Goal: Transaction & Acquisition: Book appointment/travel/reservation

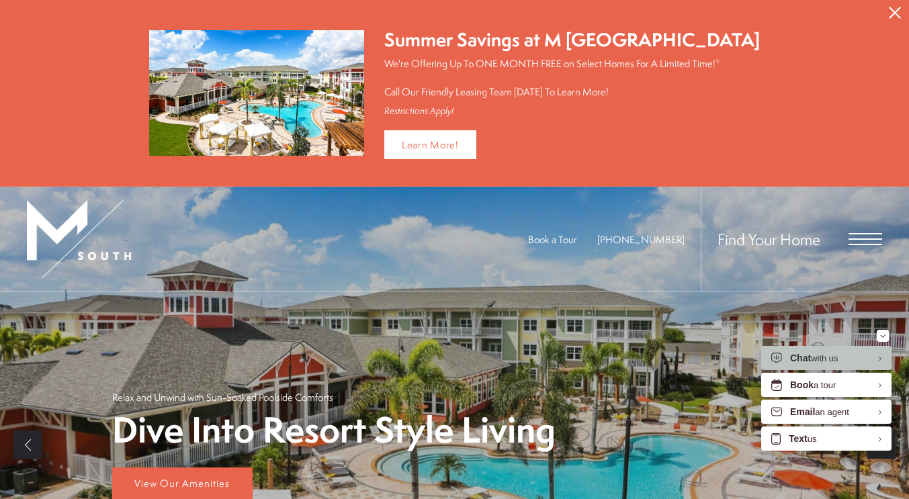
click at [892, 8] on icon "Close Alert" at bounding box center [895, 13] width 12 height 12
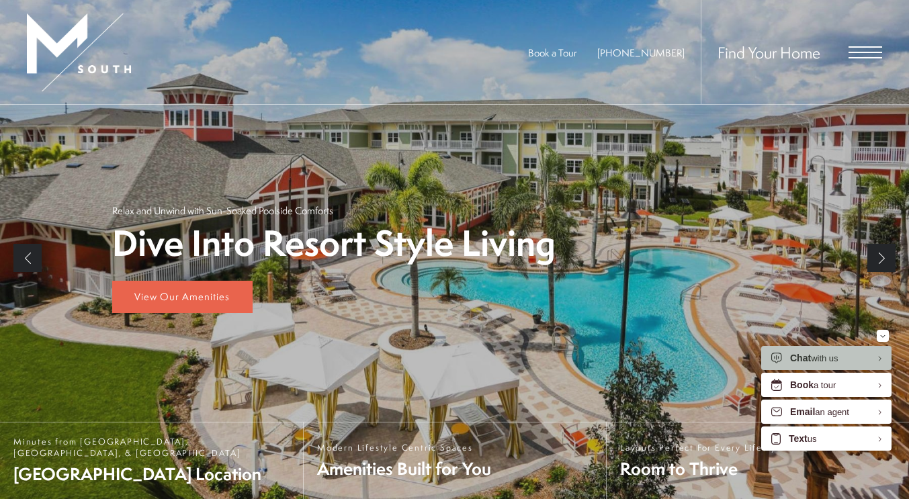
click at [873, 46] on span "Open Menu" at bounding box center [866, 46] width 34 height 1
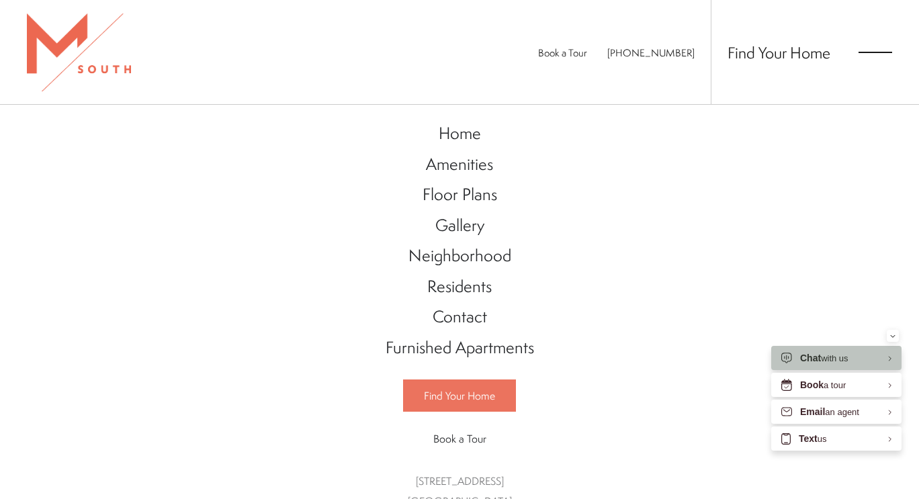
click at [485, 403] on span "Find Your Home" at bounding box center [459, 395] width 71 height 15
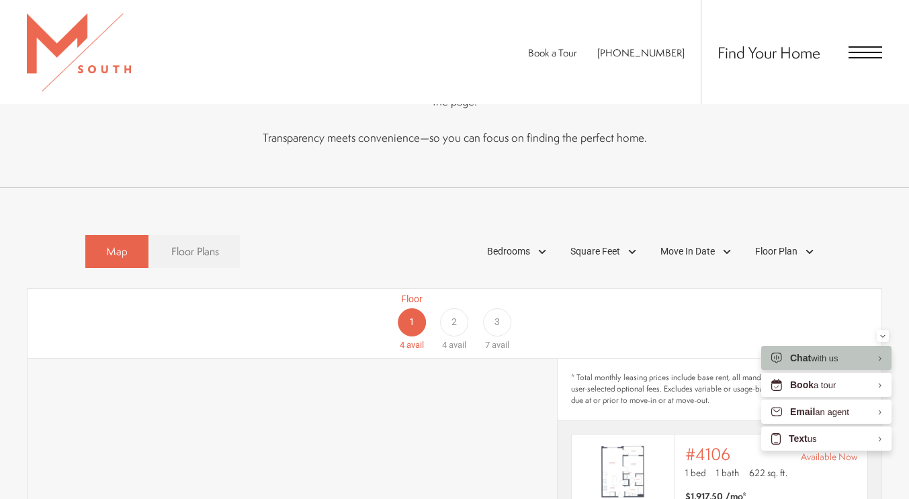
scroll to position [641, 0]
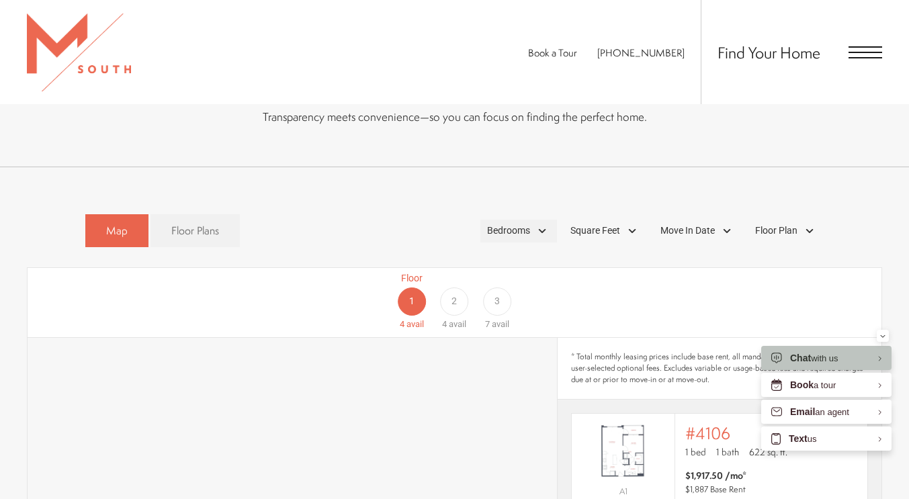
click at [501, 238] on span "Bedrooms" at bounding box center [508, 231] width 43 height 14
click at [468, 300] on span "2 Bedroom" at bounding box center [493, 293] width 67 height 15
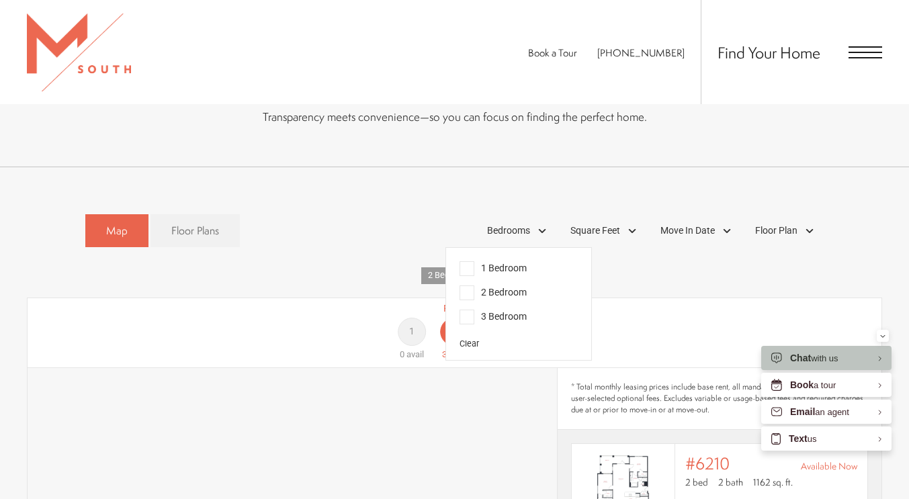
click at [777, 238] on span "Floor Plan" at bounding box center [776, 231] width 42 height 14
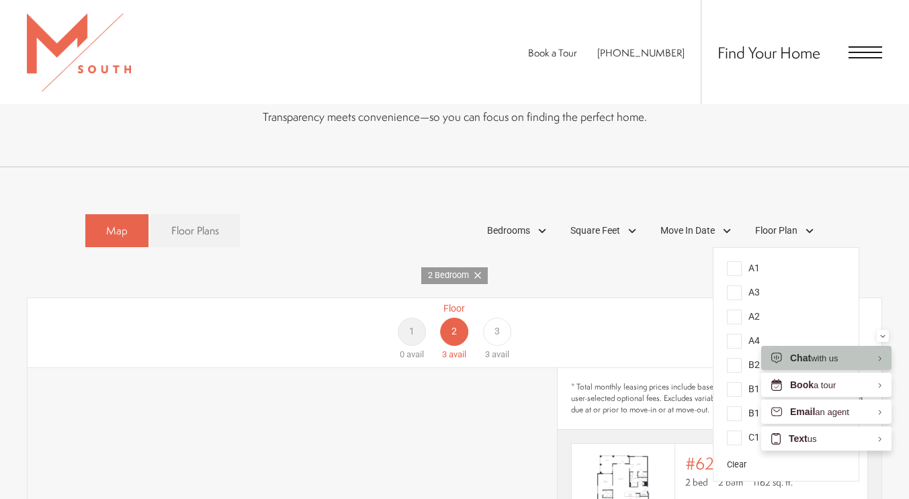
click at [741, 397] on span "B1" at bounding box center [743, 389] width 33 height 15
click at [339, 254] on div "Map Floor Plans 2 Bedrooms 1 Bedroom 2 Bedroom Clear" at bounding box center [454, 231] width 739 height 46
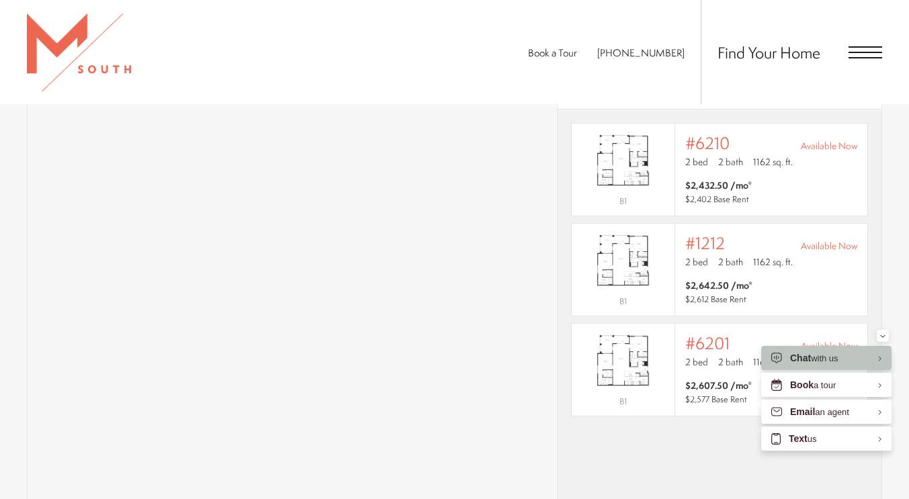
scroll to position [997, 0]
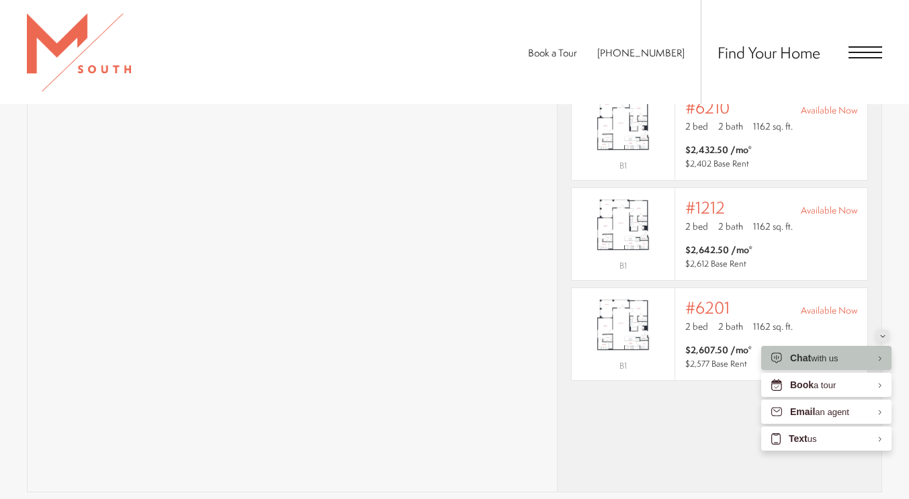
click at [884, 339] on div "Minimize" at bounding box center [882, 336] width 5 height 12
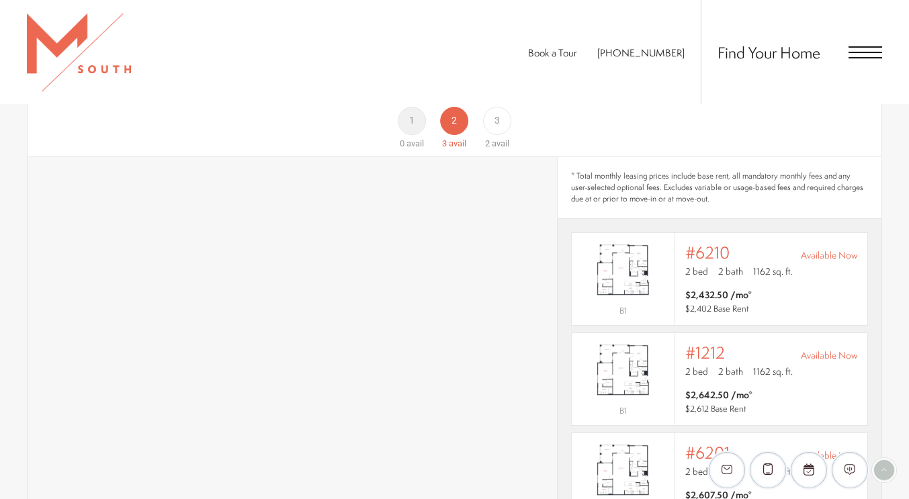
scroll to position [842, 0]
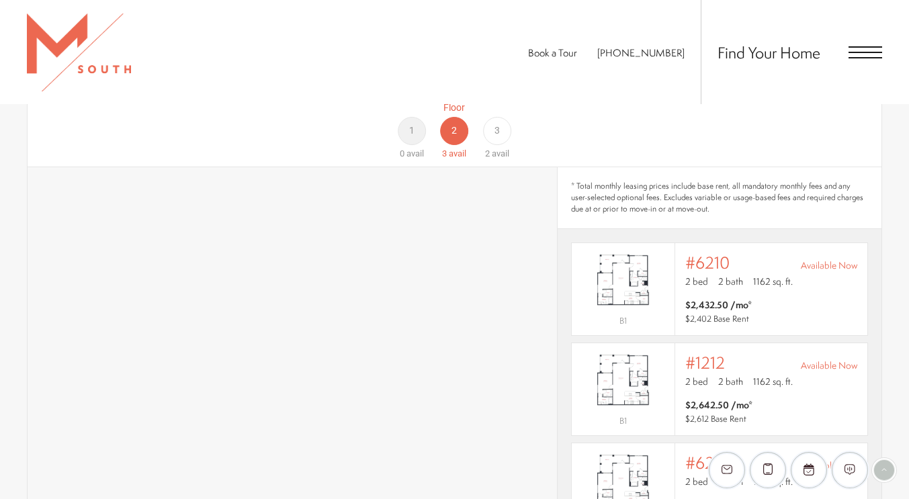
click at [500, 145] on div "3" at bounding box center [497, 131] width 28 height 28
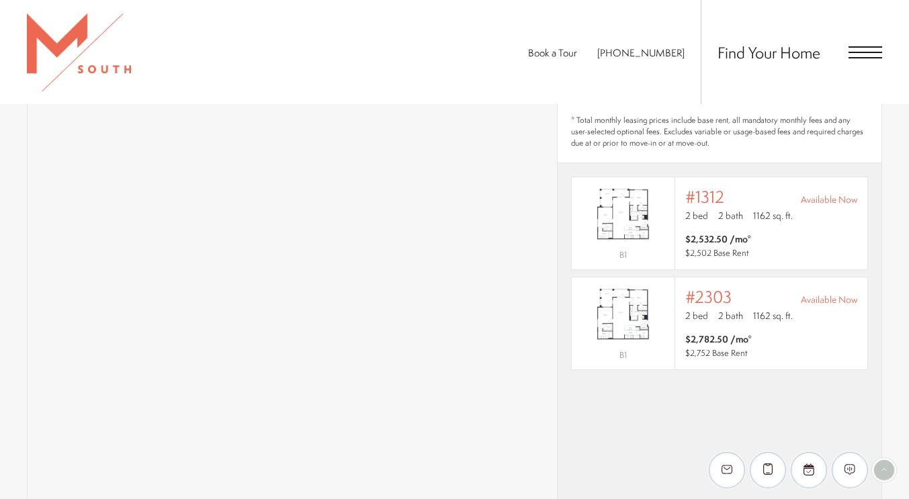
scroll to position [890, 0]
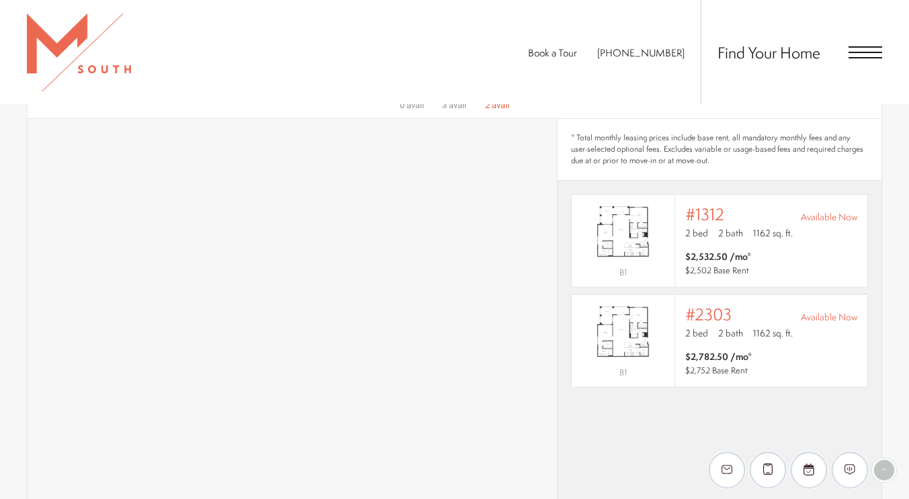
click at [462, 67] on span "Floor" at bounding box center [454, 59] width 22 height 14
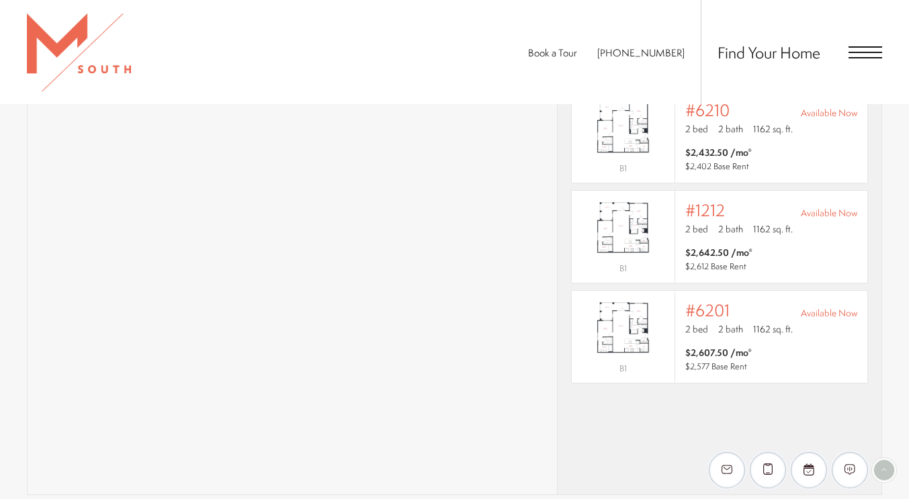
scroll to position [999, 0]
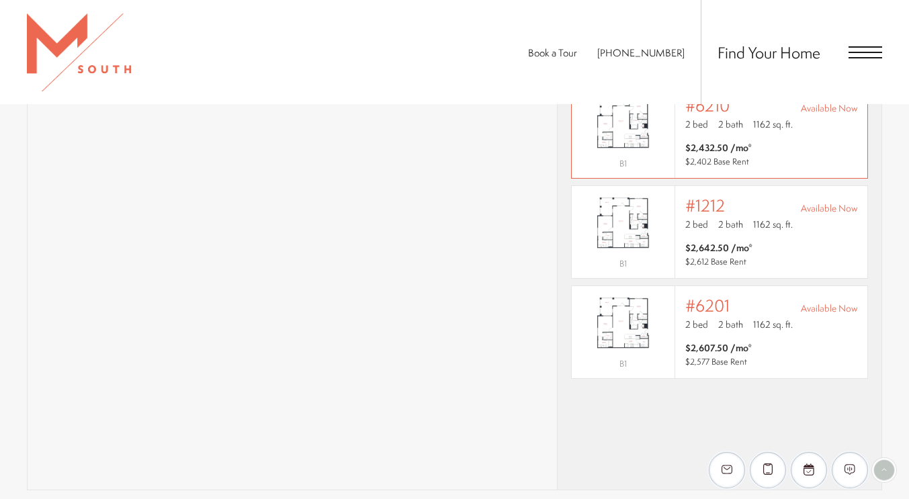
click at [755, 168] on span "$2,432.50 /mo* $2,402 Base Rent" at bounding box center [771, 154] width 172 height 27
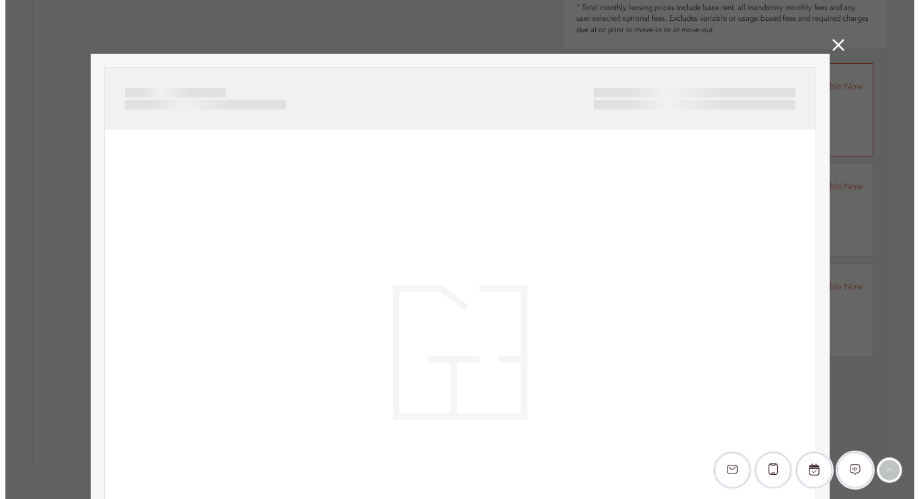
scroll to position [0, 0]
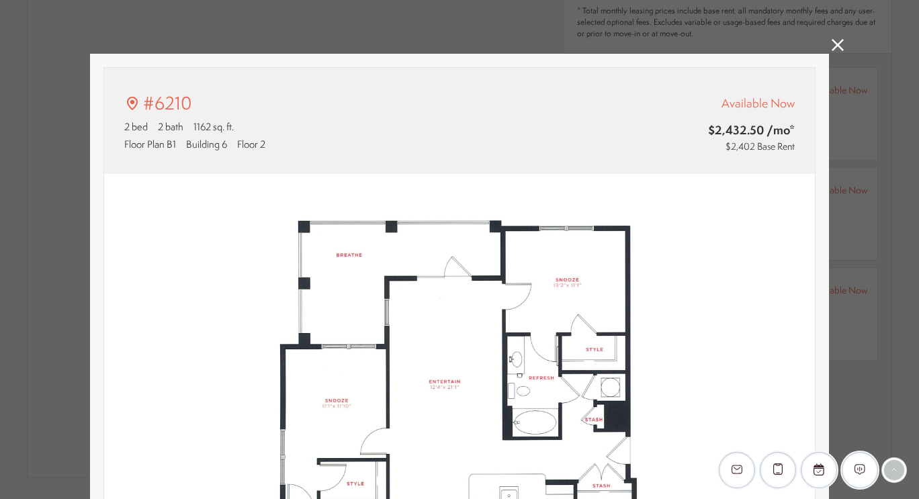
click at [589, 175] on img at bounding box center [459, 397] width 711 height 446
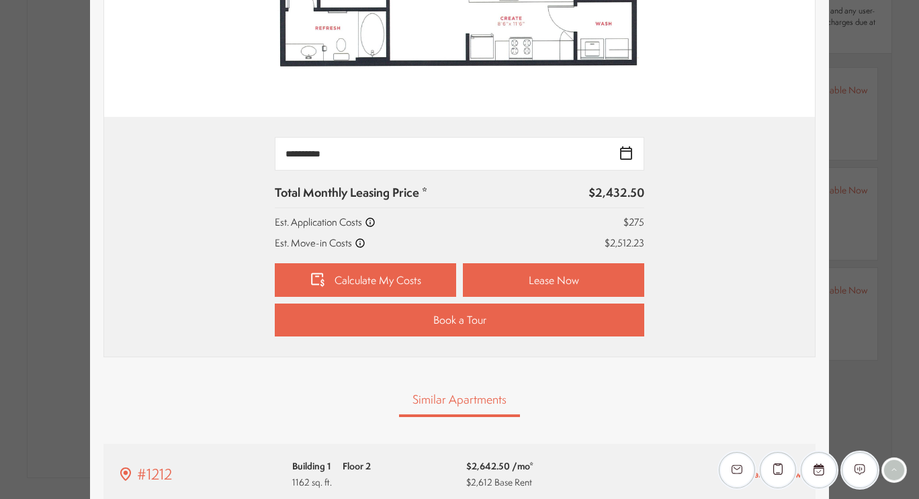
scroll to position [511, 0]
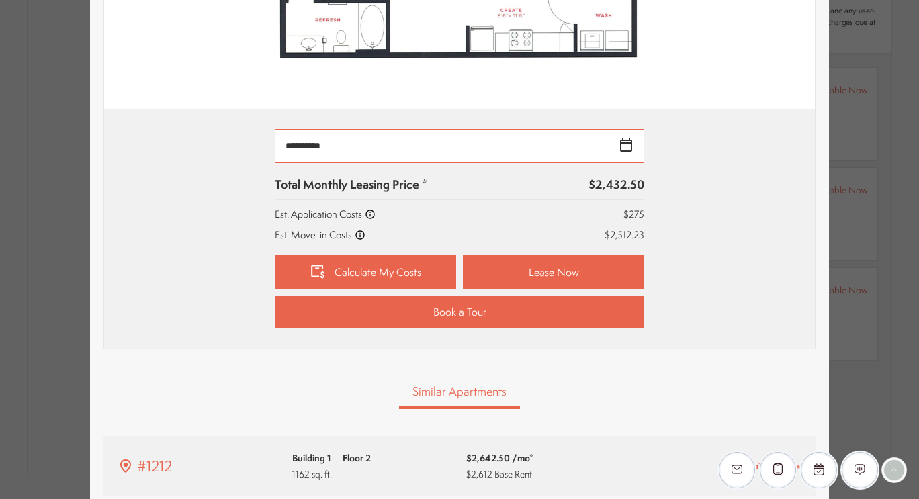
click at [624, 148] on input "**********" at bounding box center [460, 146] width 370 height 34
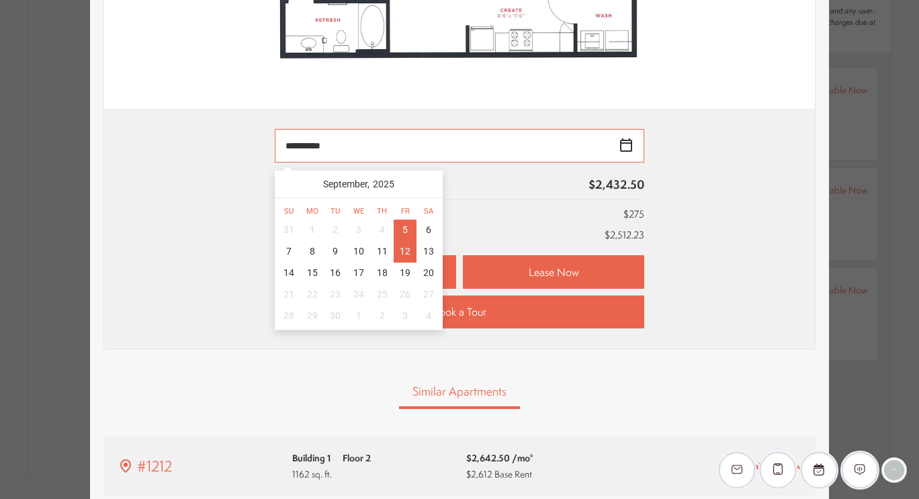
click at [400, 256] on div "12" at bounding box center [406, 252] width 24 height 22
type input "**********"
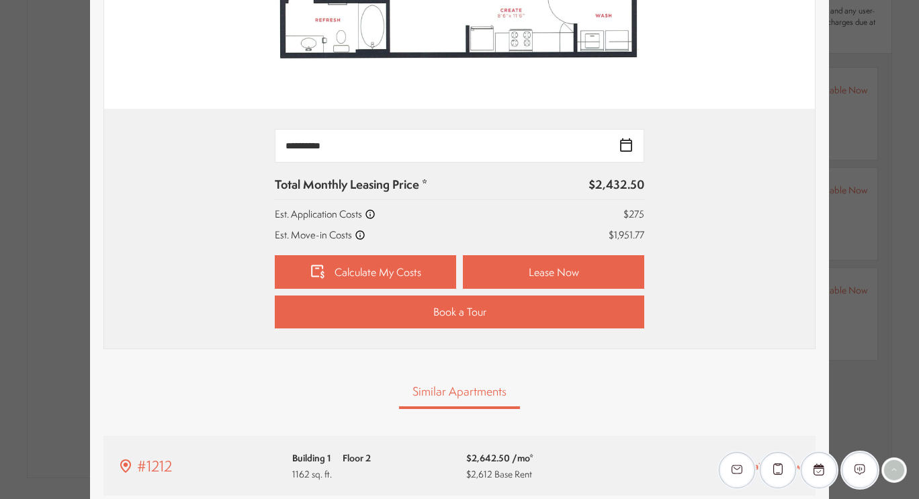
click at [728, 323] on div "**********" at bounding box center [459, 229] width 671 height 200
click at [520, 266] on link "Lease Now" at bounding box center [553, 272] width 181 height 34
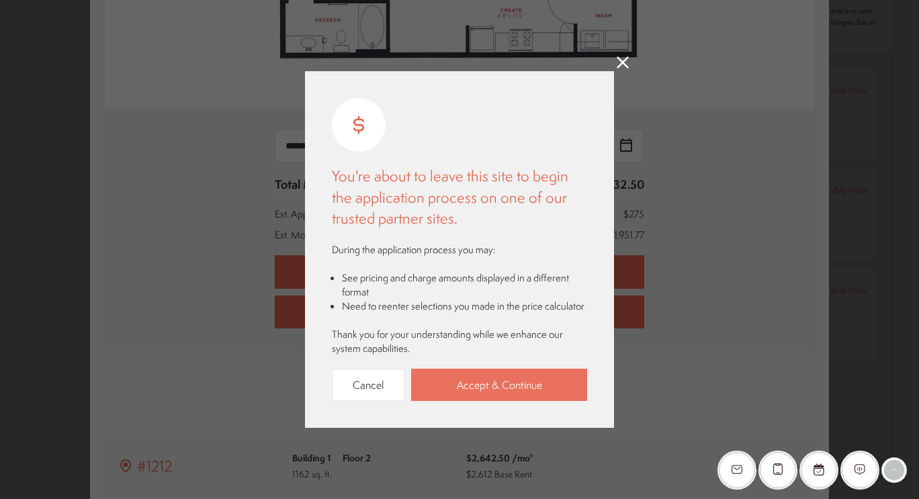
click at [495, 386] on link "Accept & Continue" at bounding box center [499, 385] width 176 height 33
